Goal: Information Seeking & Learning: Learn about a topic

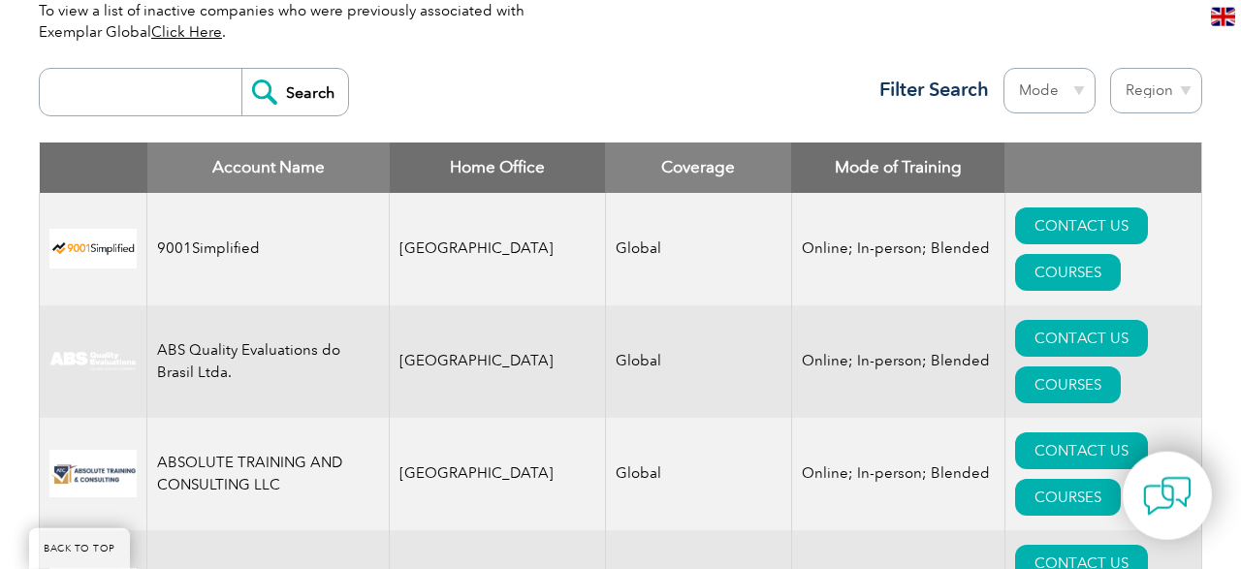
scroll to position [706, 0]
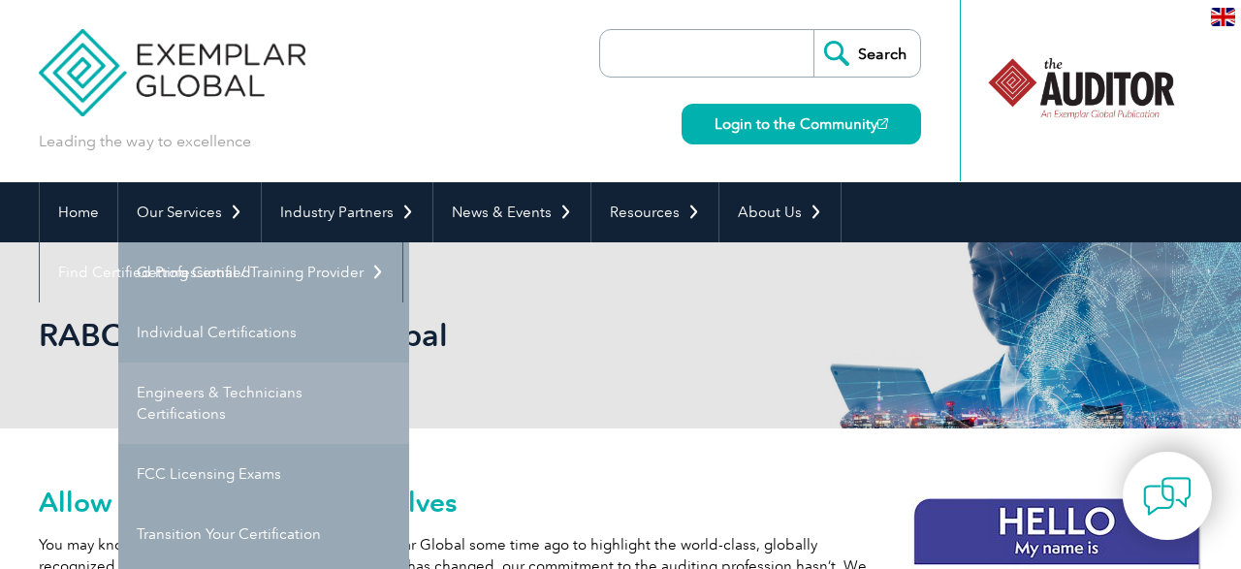
click at [233, 401] on link "Engineers & Technicians Certifications" at bounding box center [263, 403] width 291 height 81
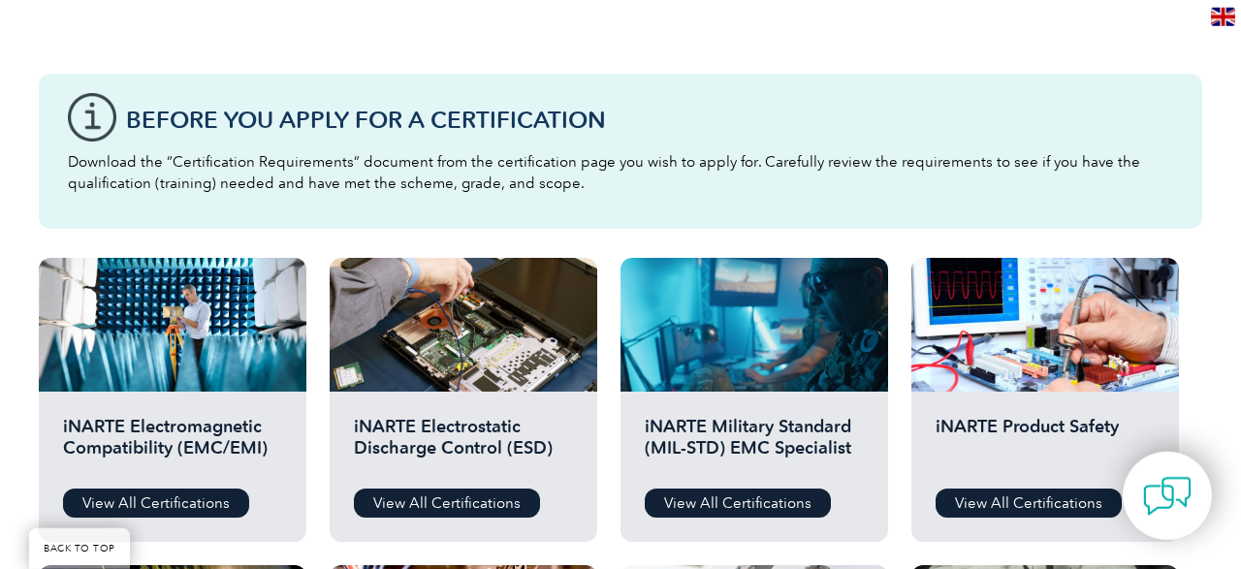
scroll to position [504, 0]
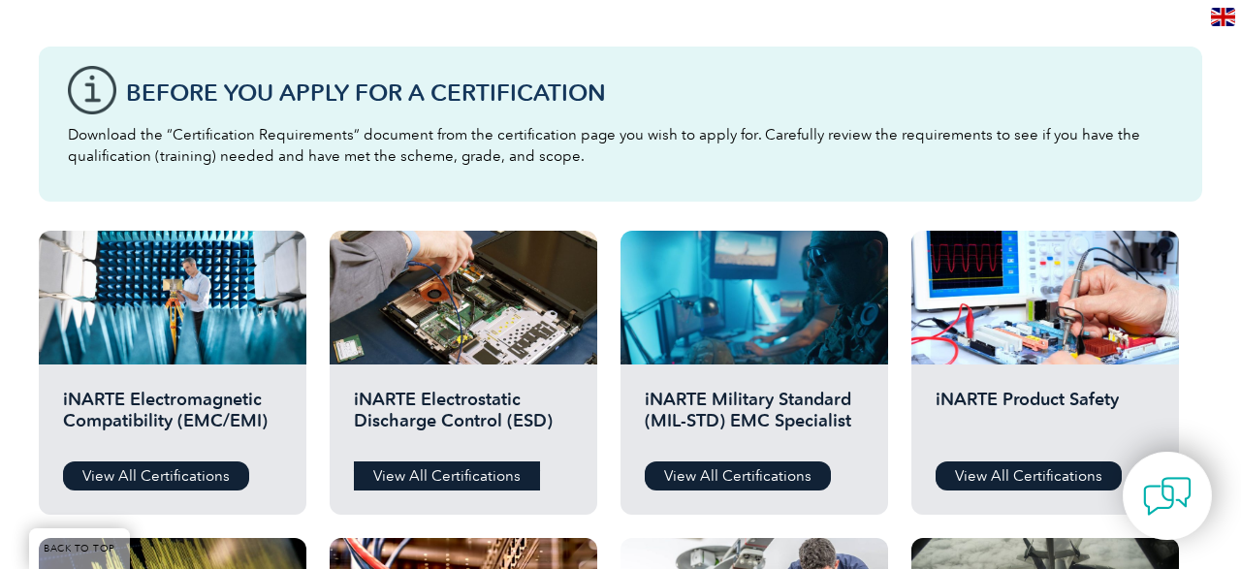
click at [465, 467] on link "View All Certifications" at bounding box center [447, 476] width 186 height 29
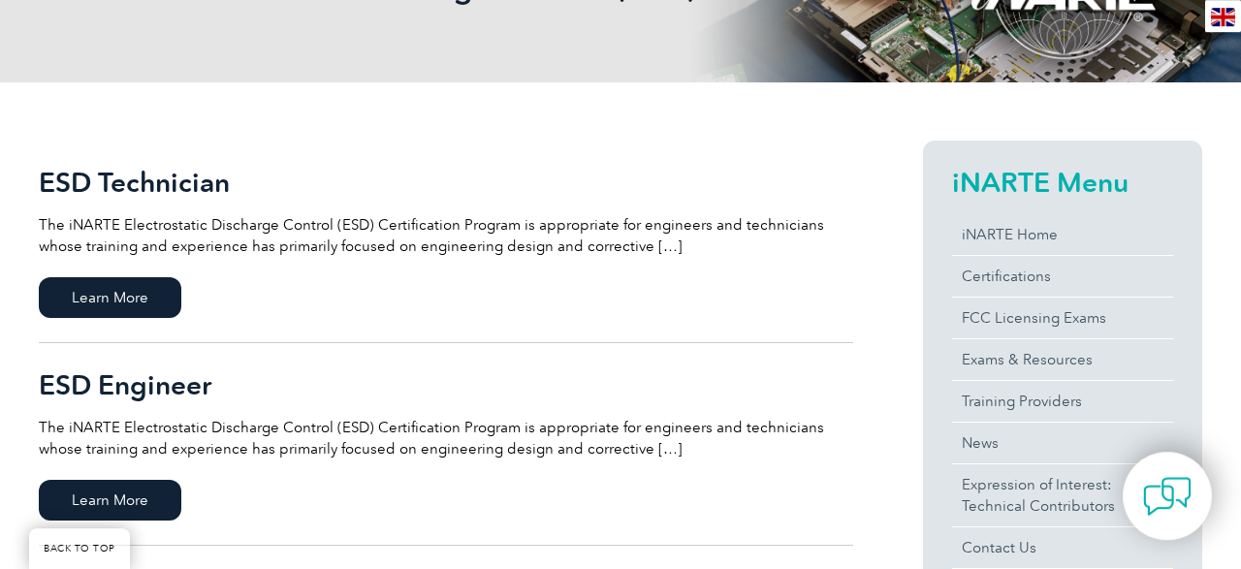
scroll to position [403, 0]
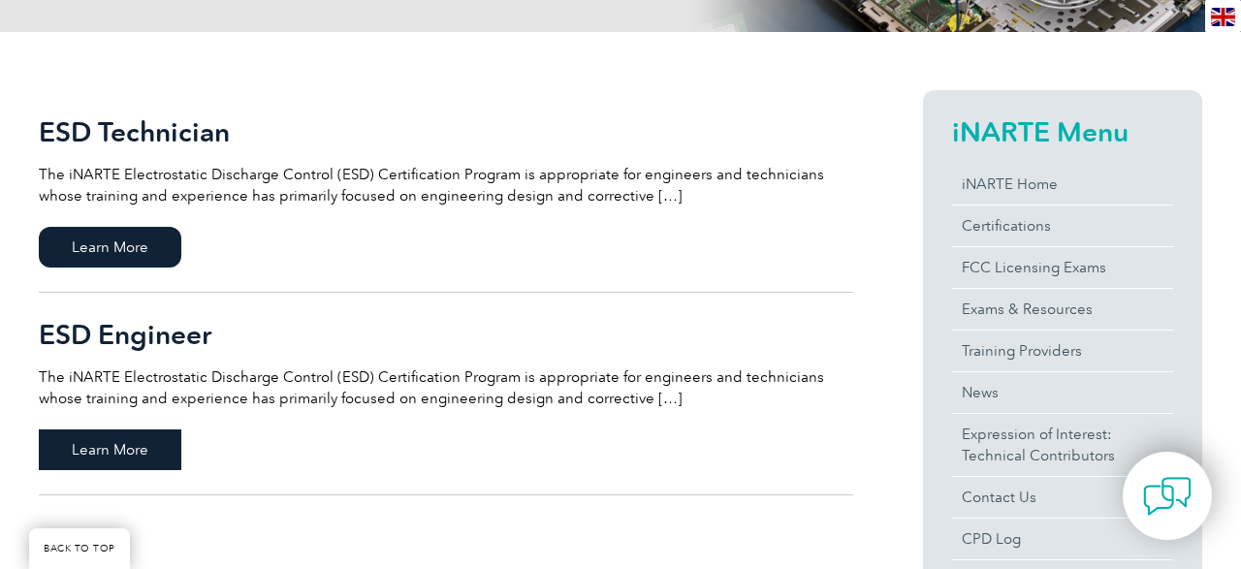
click at [152, 453] on span "Learn More" at bounding box center [110, 450] width 143 height 41
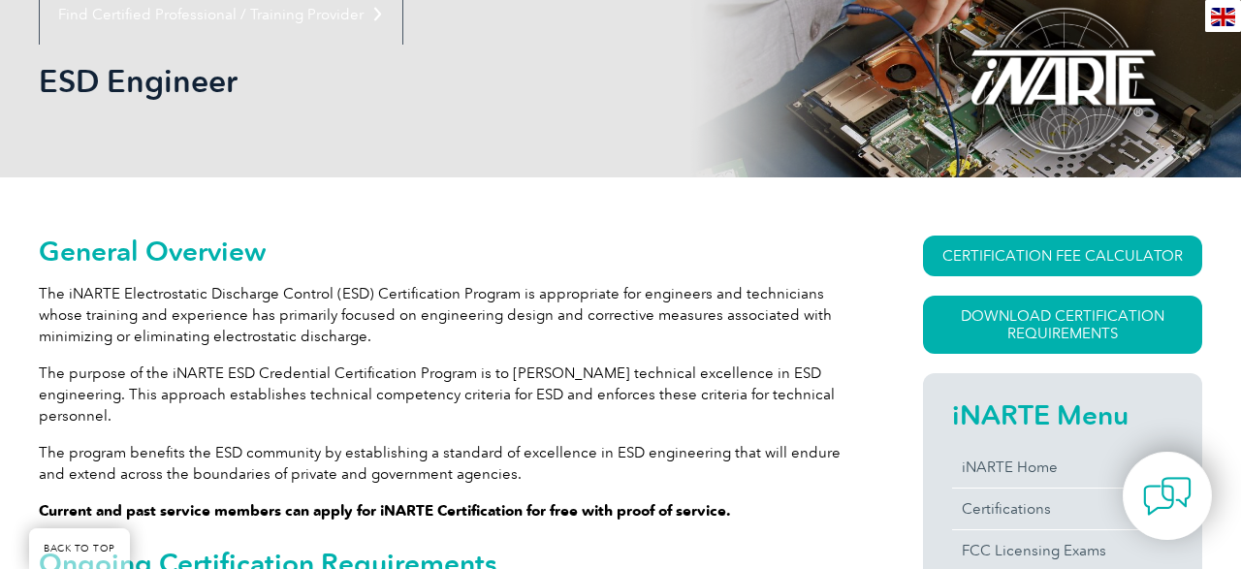
scroll to position [303, 0]
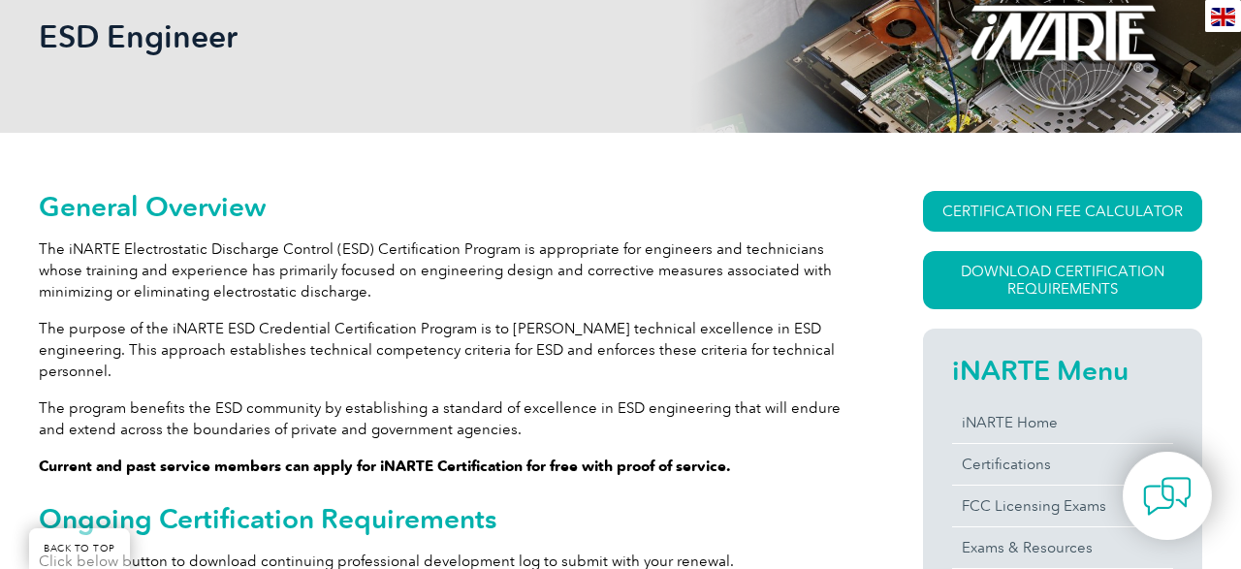
click at [44, 244] on p "The iNARTE Electrostatic Discharge Control (ESD) Certification Program is appro…" at bounding box center [446, 271] width 815 height 64
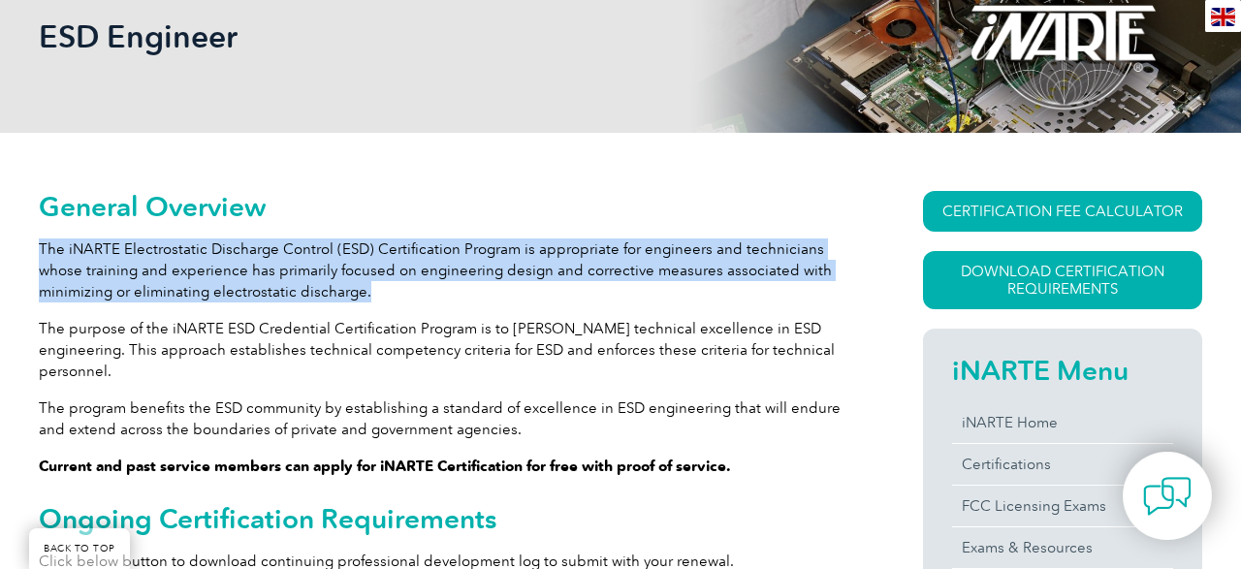
drag, startPoint x: 41, startPoint y: 247, endPoint x: 298, endPoint y: 295, distance: 261.3
click at [298, 295] on p "The iNARTE Electrostatic Discharge Control (ESD) Certification Program is appro…" at bounding box center [446, 271] width 815 height 64
copy p "The iNARTE Electrostatic Discharge Control (ESD) Certification Program is appro…"
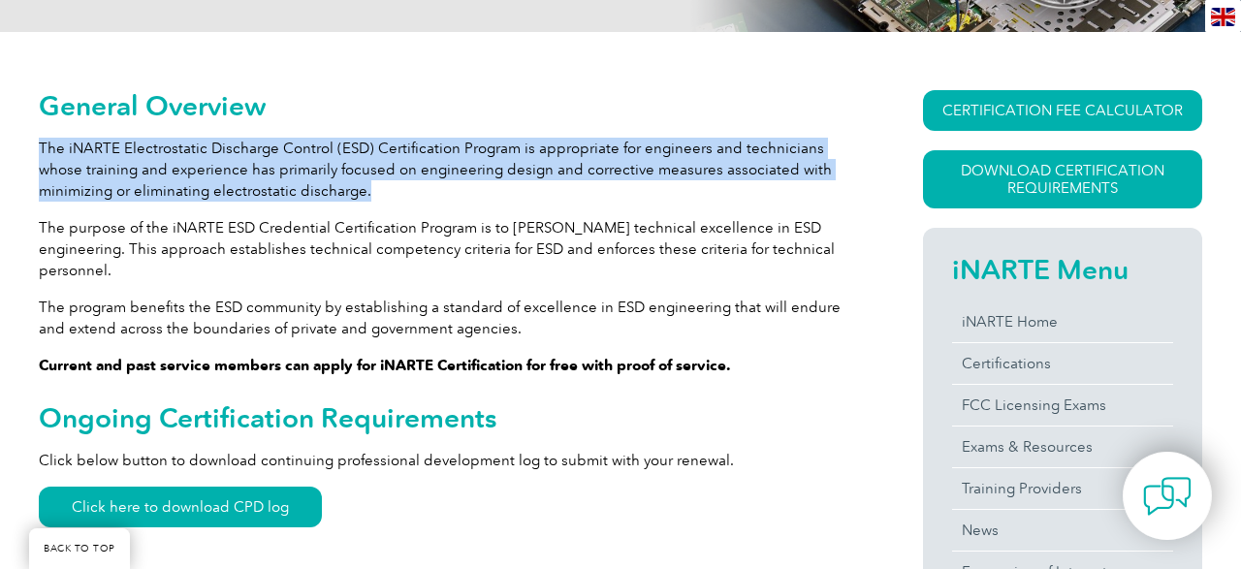
scroll to position [504, 0]
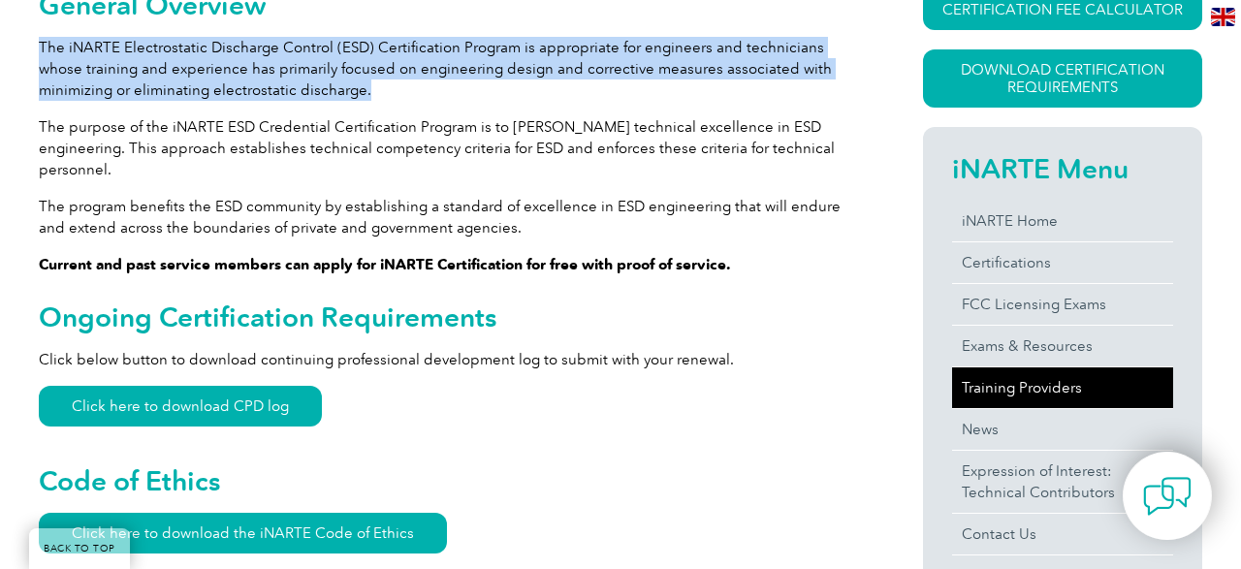
click at [998, 379] on link "Training Providers" at bounding box center [1062, 388] width 221 height 41
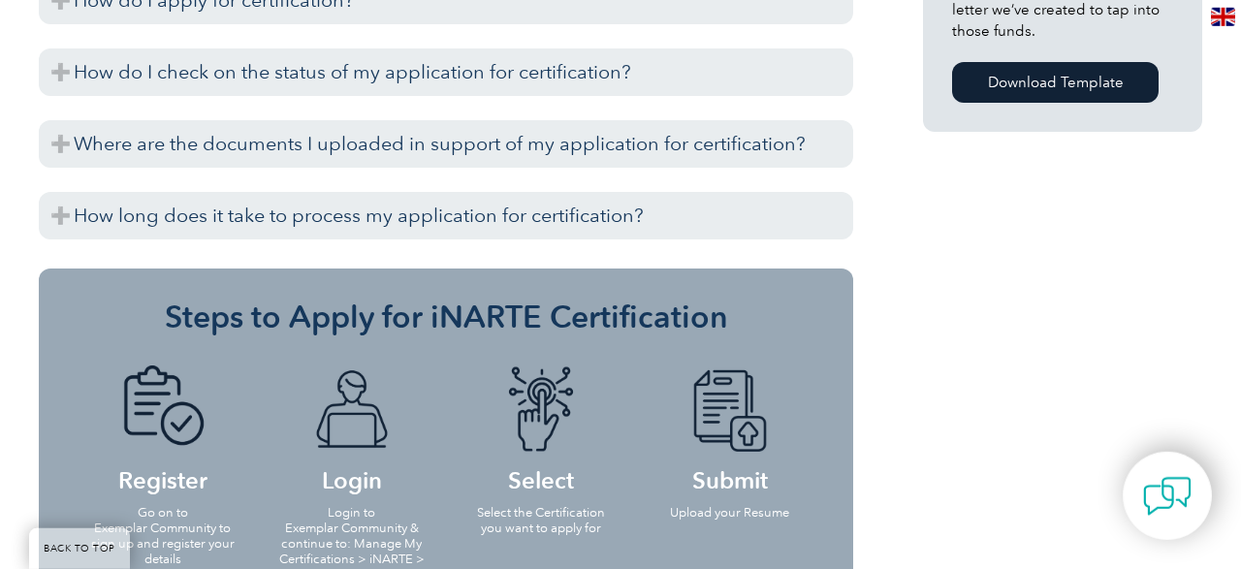
scroll to position [1614, 0]
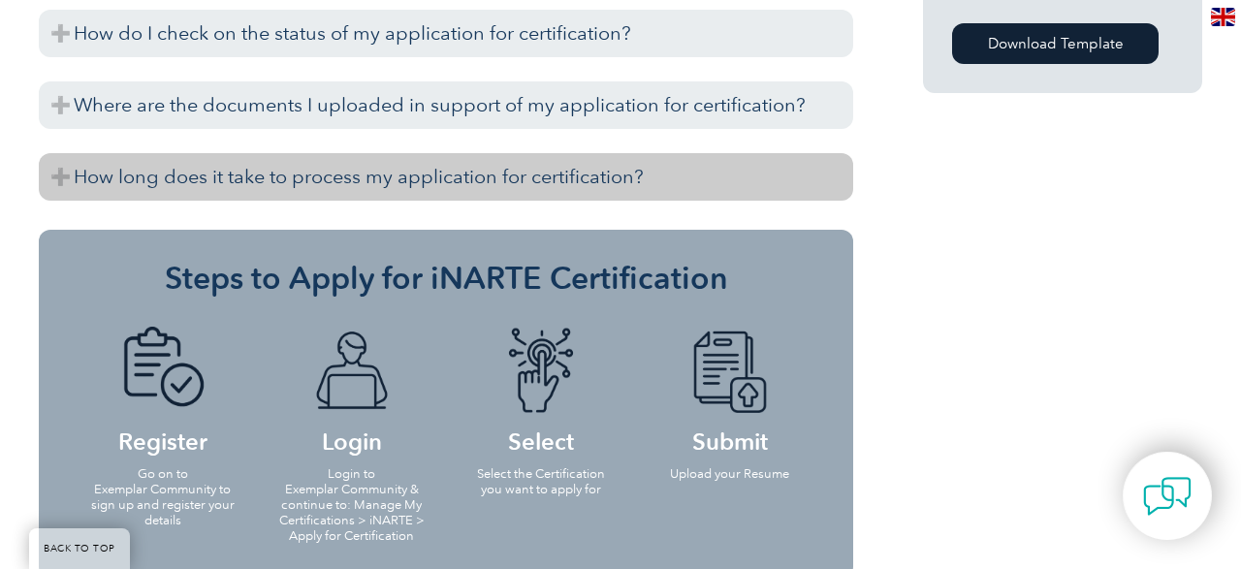
click at [293, 160] on h3 "How long does it take to process my application for certification?" at bounding box center [446, 177] width 815 height 48
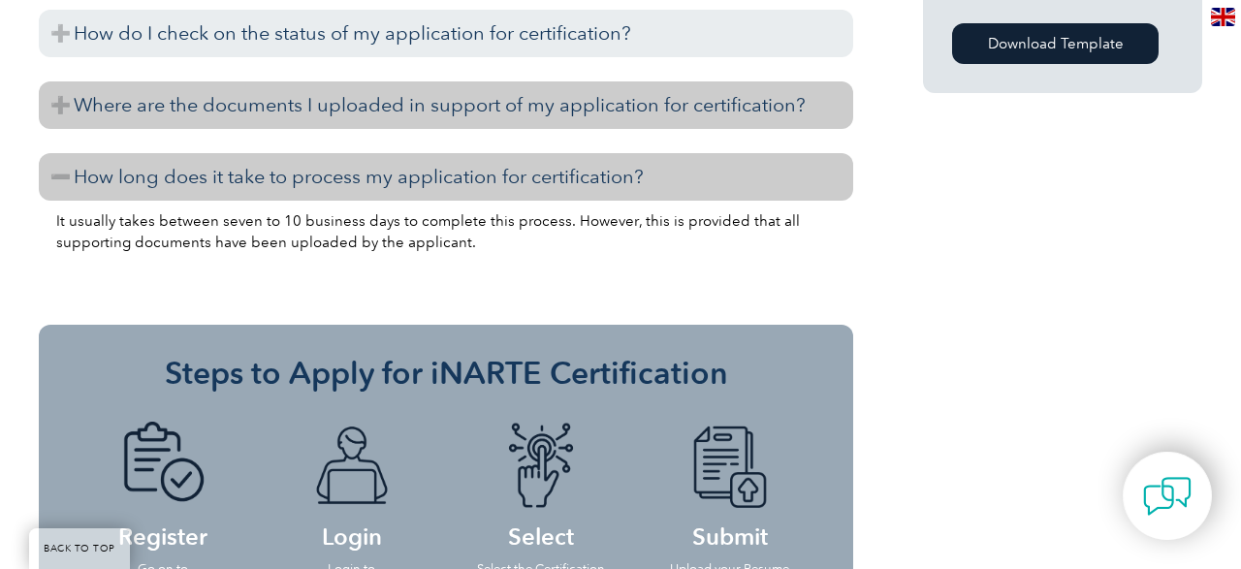
click at [267, 89] on h3 "Where are the documents I uploaded in support of my application for certificati…" at bounding box center [446, 105] width 815 height 48
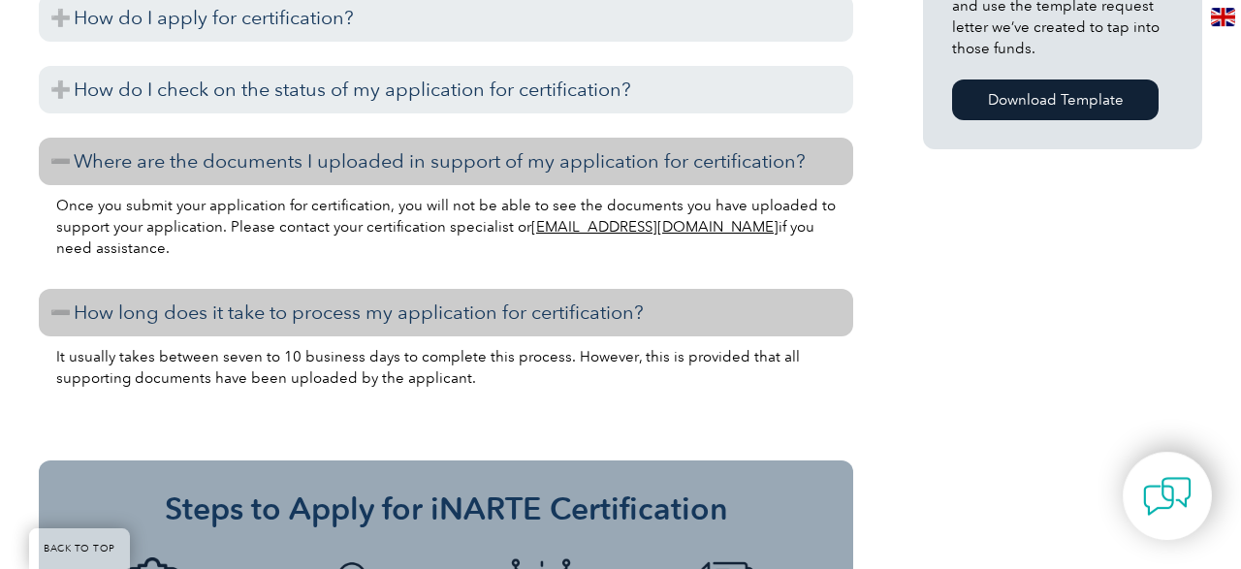
scroll to position [1513, 0]
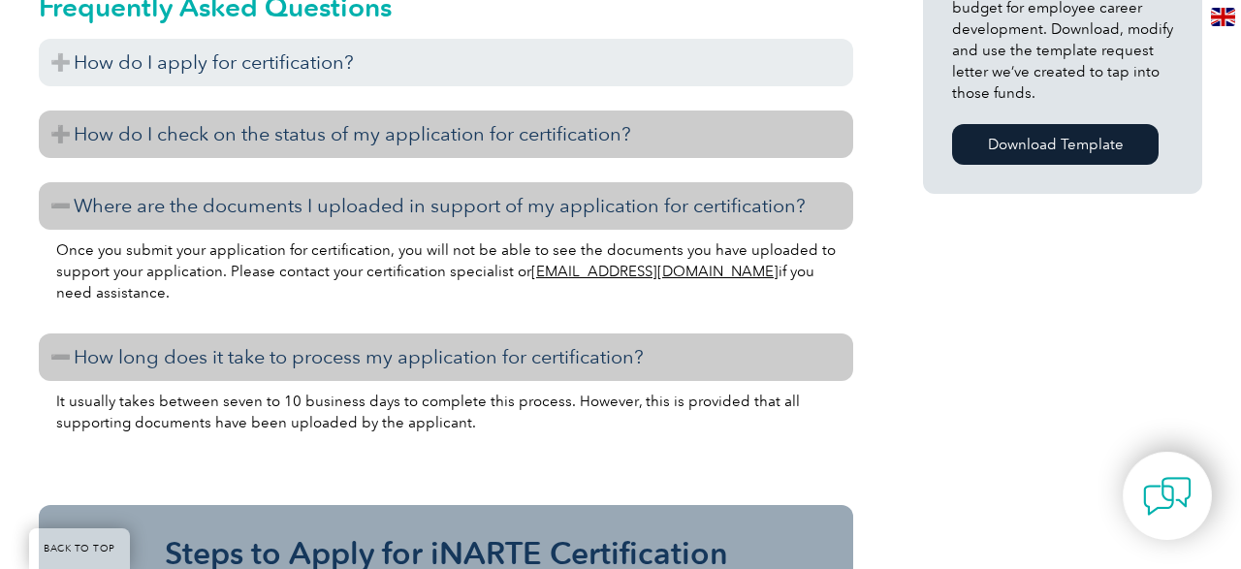
click at [282, 112] on h3 "How do I check on the status of my application for certification?" at bounding box center [446, 135] width 815 height 48
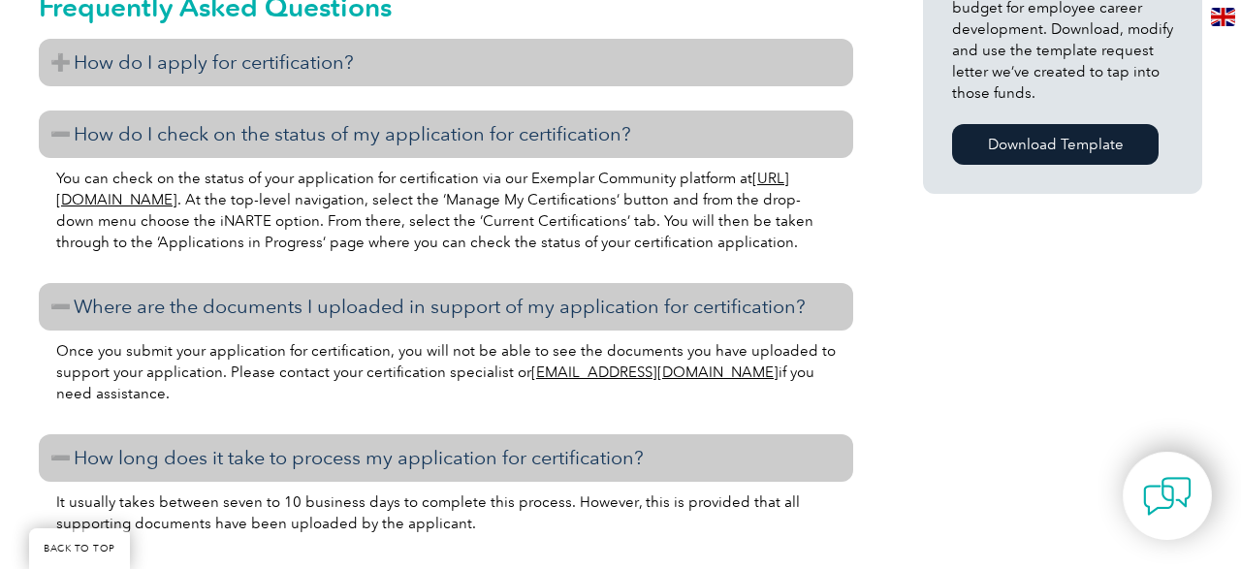
click at [282, 39] on h3 "How do I apply for certification?" at bounding box center [446, 63] width 815 height 48
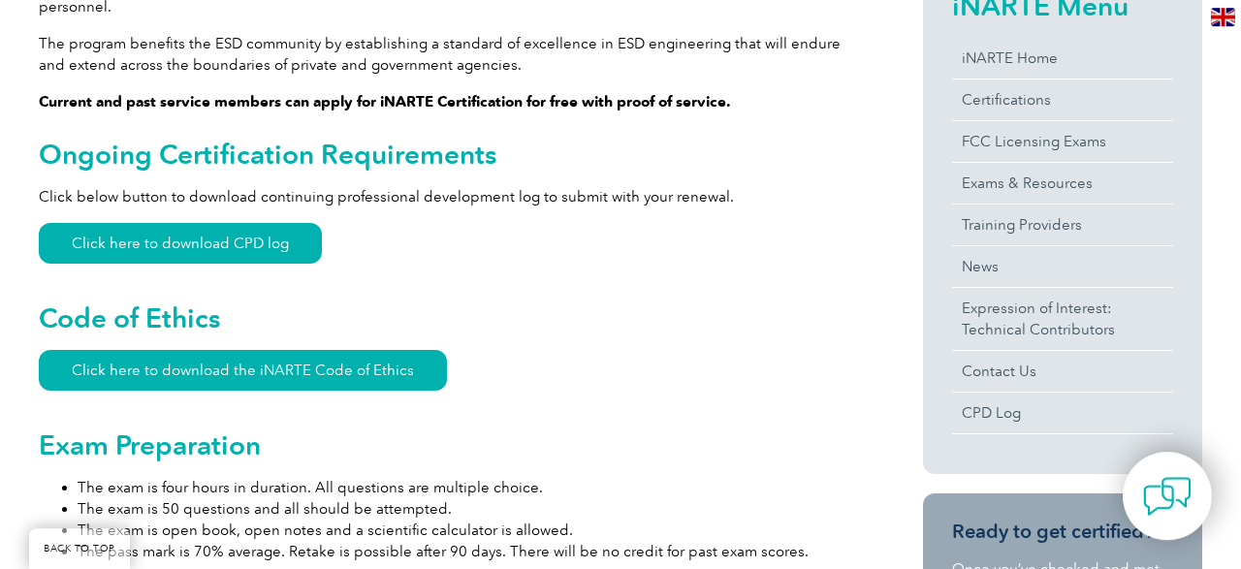
scroll to position [712, 0]
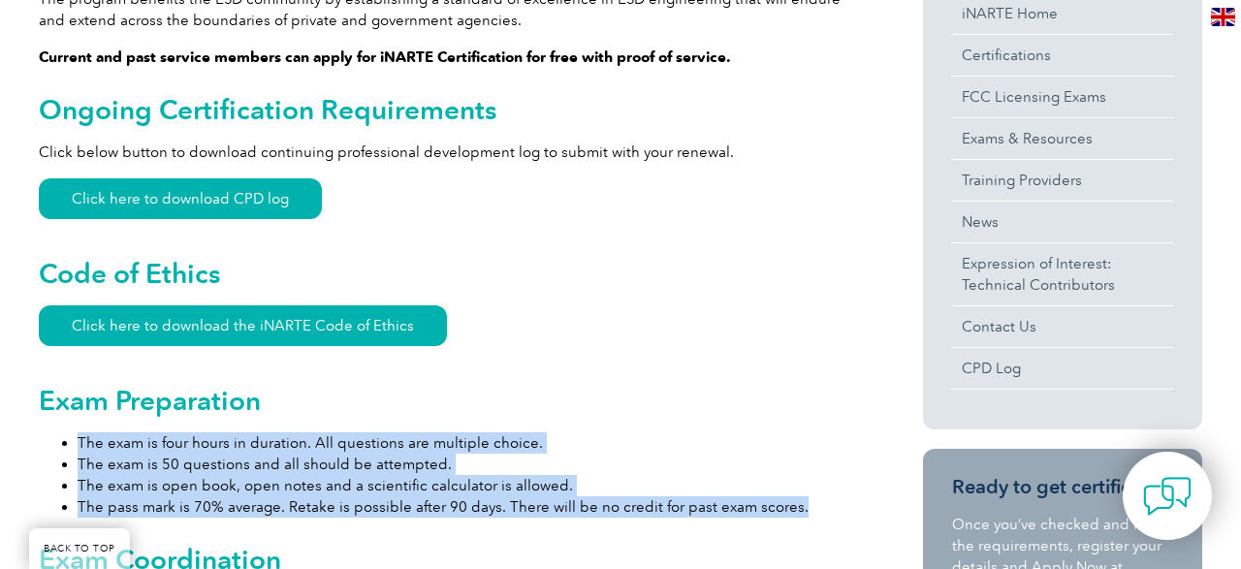
drag, startPoint x: 829, startPoint y: 497, endPoint x: 57, endPoint y: 408, distance: 777.1
copy ul "The exam is four hours in duration. All questions are multiple choice. The exam…"
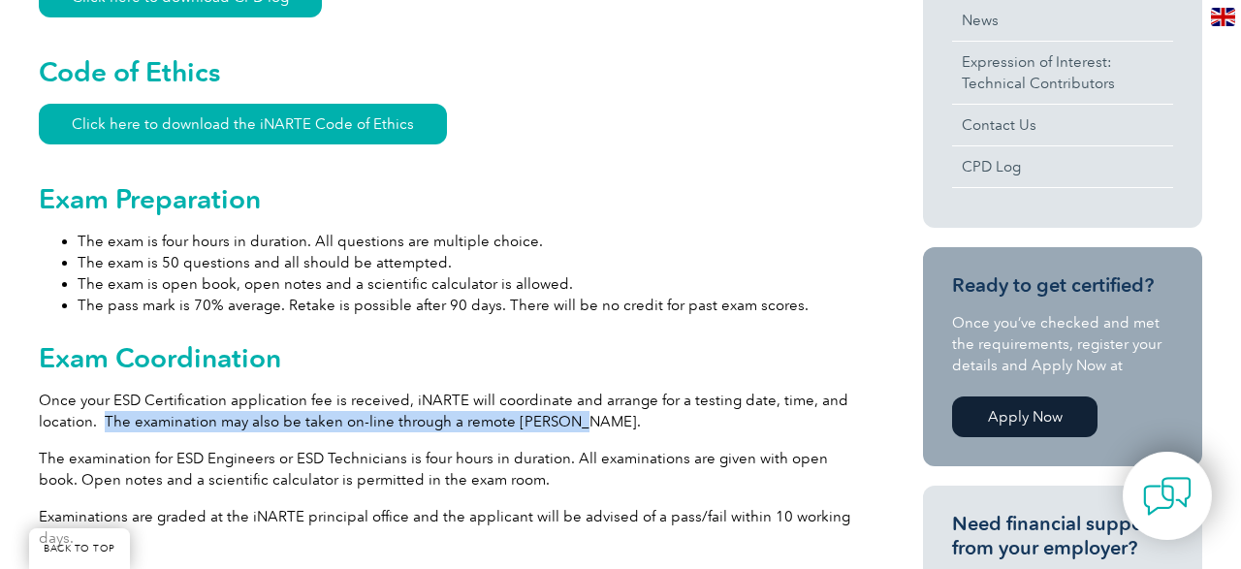
drag, startPoint x: 104, startPoint y: 402, endPoint x: 573, endPoint y: 414, distance: 469.5
copy p "The examination may also be taken on-line through a remote proctor."
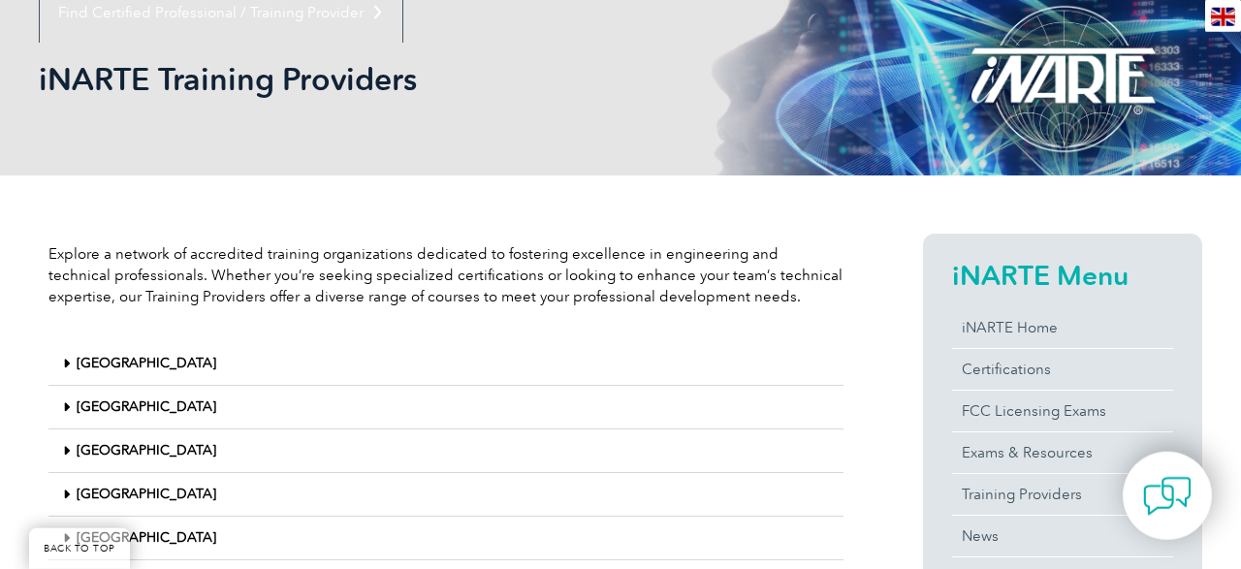
scroll to position [303, 0]
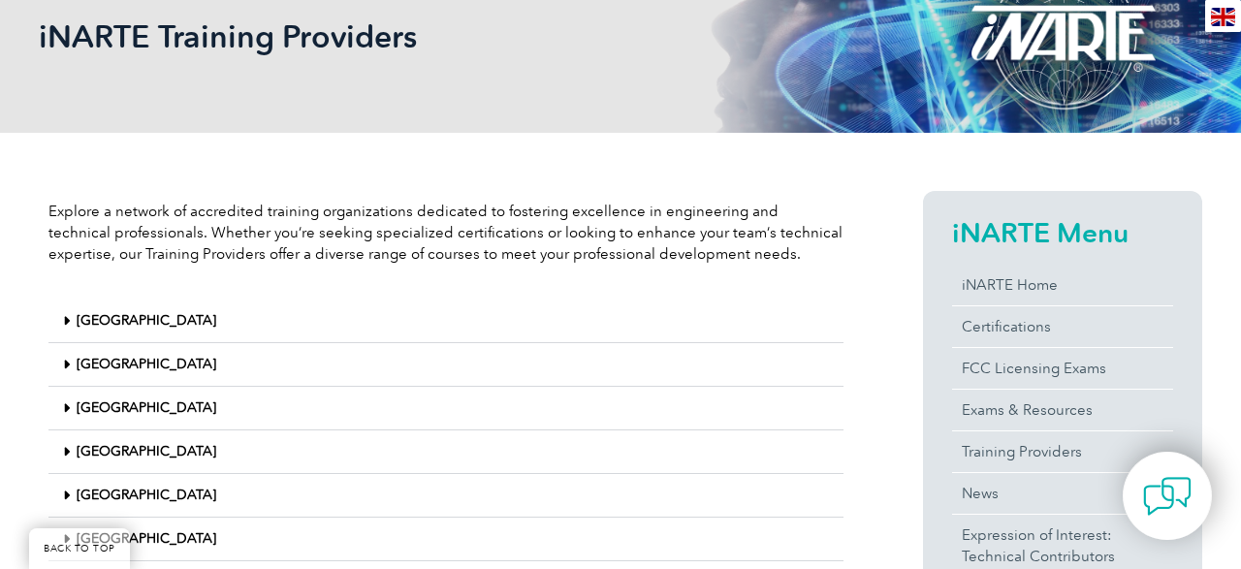
click at [100, 361] on link "[GEOGRAPHIC_DATA]" at bounding box center [147, 364] width 140 height 16
